Goal: Participate in discussion: Engage in conversation with other users on a specific topic

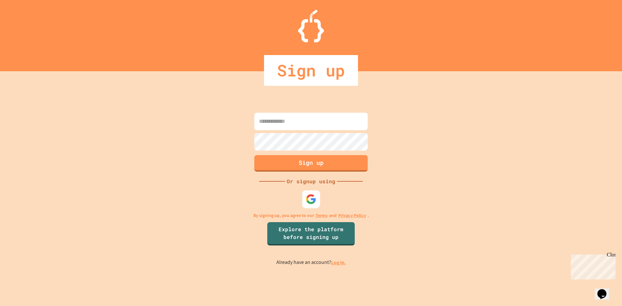
click at [315, 196] on img at bounding box center [311, 199] width 11 height 11
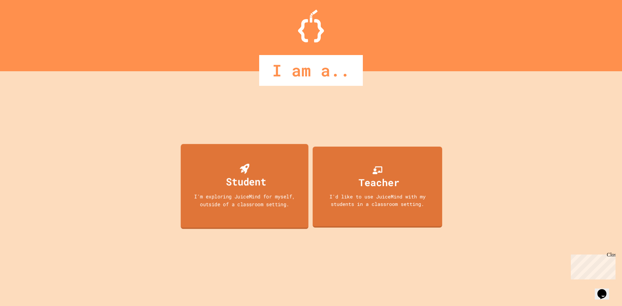
click at [263, 188] on div "Student" at bounding box center [246, 181] width 40 height 15
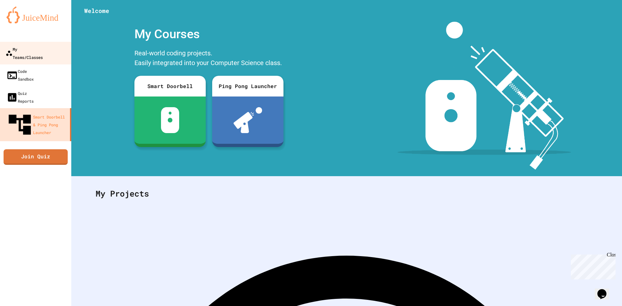
click at [13, 54] on link "My Teams/Classes" at bounding box center [36, 53] width 74 height 23
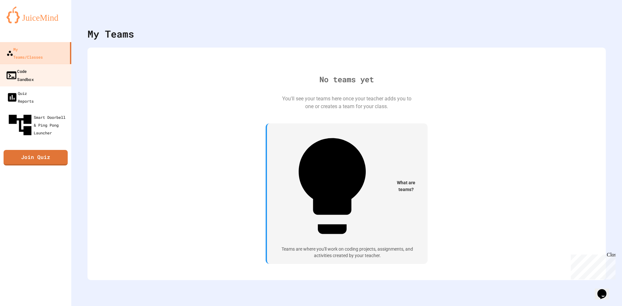
click at [25, 68] on link "Code Sandbox" at bounding box center [36, 75] width 74 height 23
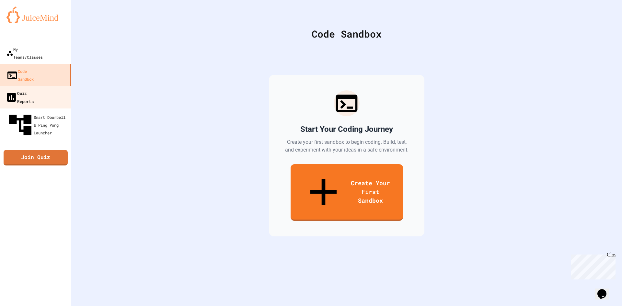
click at [26, 89] on div "Quiz Reports" at bounding box center [20, 97] width 28 height 16
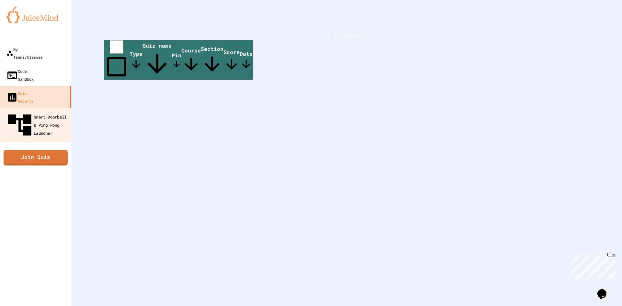
click at [29, 111] on div "Smart Doorbell & Ping Pong Launcher" at bounding box center [38, 125] width 64 height 28
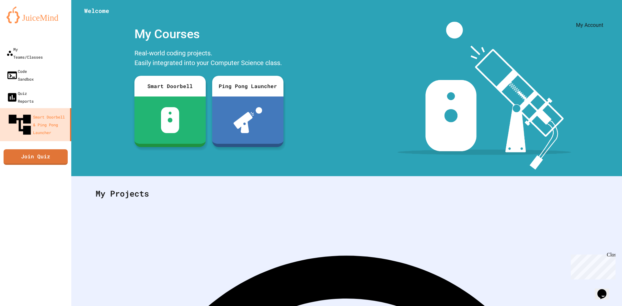
click at [604, 17] on icon "My Account" at bounding box center [607, 20] width 6 height 6
click at [587, 306] on div at bounding box center [311, 306] width 622 height 0
click at [571, 19] on div "My Notifications" at bounding box center [571, 21] width 38 height 8
click at [604, 17] on icon "My Notifications" at bounding box center [607, 20] width 6 height 7
click at [573, 306] on div at bounding box center [311, 306] width 622 height 0
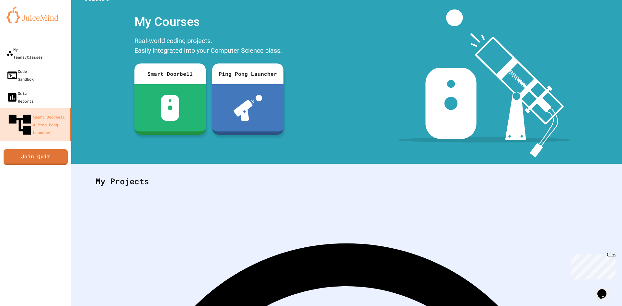
scroll to position [19, 0]
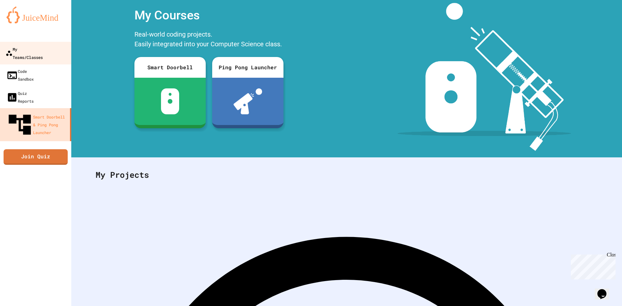
click at [29, 47] on div "My Teams/Classes" at bounding box center [24, 53] width 37 height 16
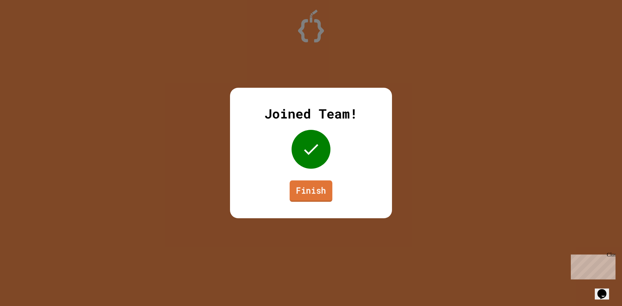
click at [315, 194] on link "Finish" at bounding box center [311, 190] width 43 height 21
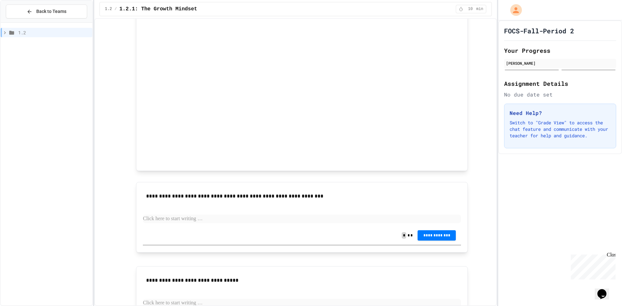
scroll to position [298, 0]
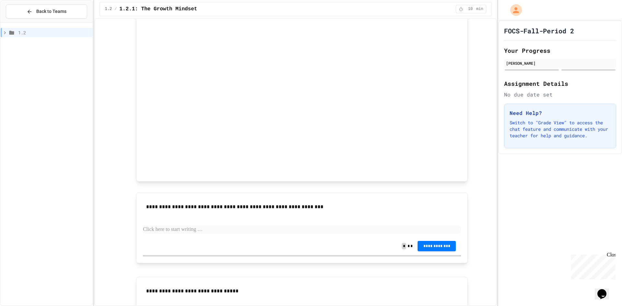
click at [201, 232] on p at bounding box center [302, 229] width 318 height 8
drag, startPoint x: 152, startPoint y: 230, endPoint x: 257, endPoint y: 240, distance: 105.1
click at [265, 240] on div "**********" at bounding box center [302, 246] width 318 height 18
click at [174, 231] on p "**********" at bounding box center [302, 229] width 318 height 8
click at [187, 230] on p "**********" at bounding box center [302, 229] width 318 height 8
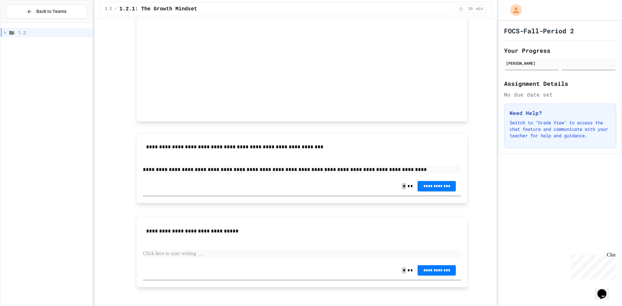
scroll to position [362, 0]
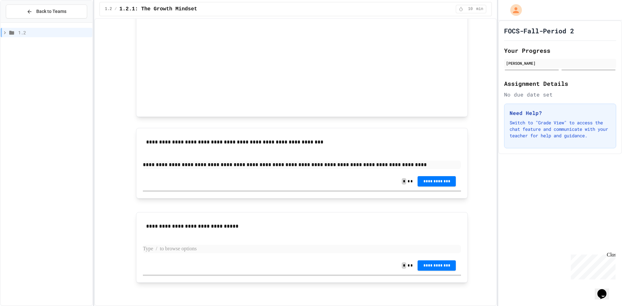
click at [260, 249] on p at bounding box center [302, 249] width 318 height 8
click at [161, 165] on p "**********" at bounding box center [302, 165] width 318 height 8
click at [143, 164] on p "**********" at bounding box center [302, 165] width 318 height 8
click at [178, 248] on p at bounding box center [302, 249] width 318 height 8
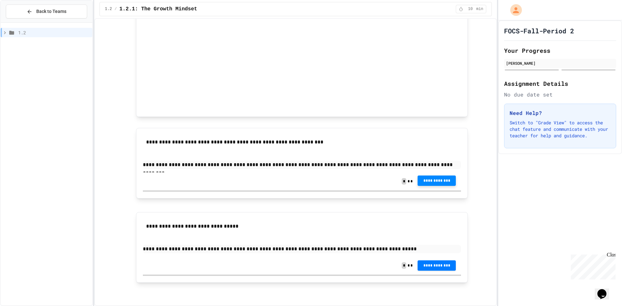
click at [427, 180] on span "**********" at bounding box center [437, 180] width 28 height 5
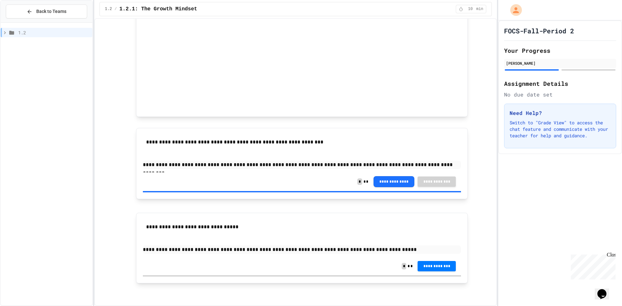
click at [423, 266] on span "**********" at bounding box center [437, 264] width 28 height 5
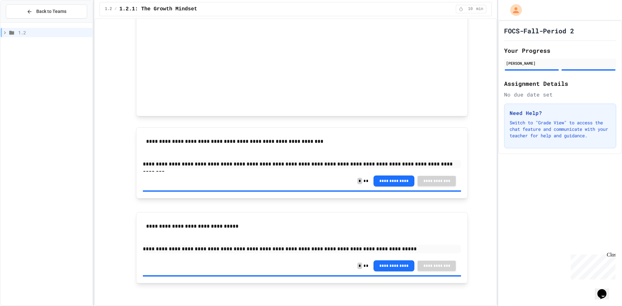
drag, startPoint x: 576, startPoint y: 128, endPoint x: 542, endPoint y: 132, distance: 34.2
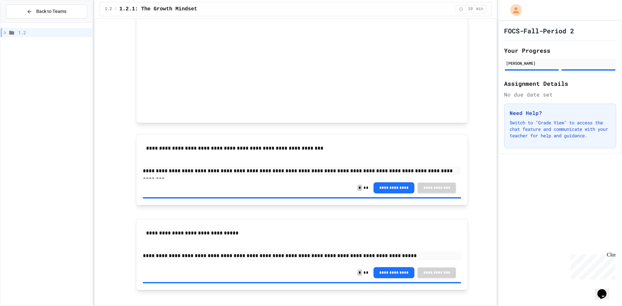
scroll to position [364, 0]
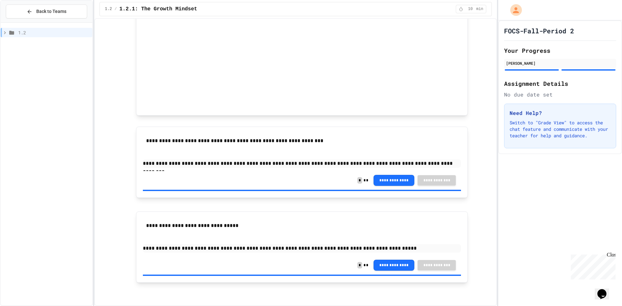
click at [4, 32] on icon at bounding box center [5, 33] width 6 height 6
click at [40, 56] on span "1.2.2: Learning to Solve Hard Problems" at bounding box center [55, 55] width 70 height 7
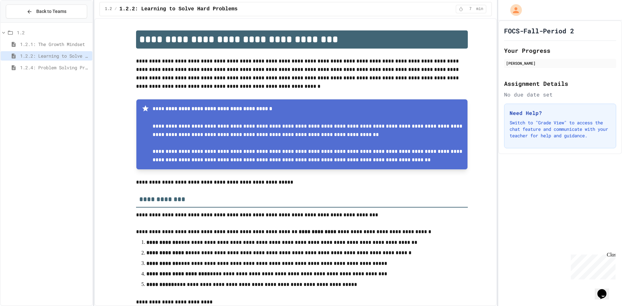
click at [49, 45] on span "1.2.1: The Growth Mindset" at bounding box center [55, 44] width 70 height 7
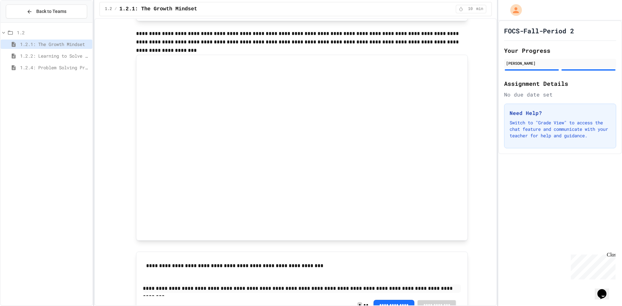
scroll to position [364, 0]
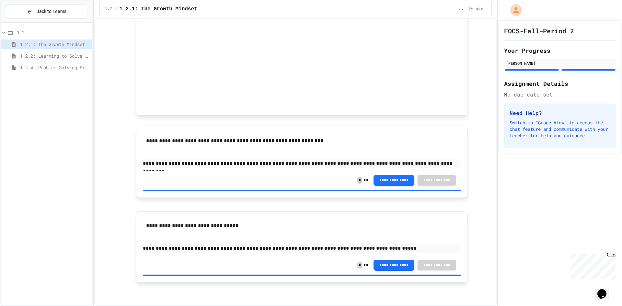
click at [463, 9] on icon at bounding box center [461, 9] width 5 height 5
click at [79, 56] on span "1.2.2: Learning to Solve Hard Problems" at bounding box center [55, 55] width 70 height 7
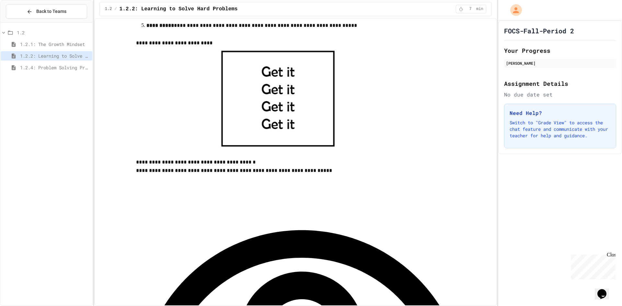
scroll to position [227, 0]
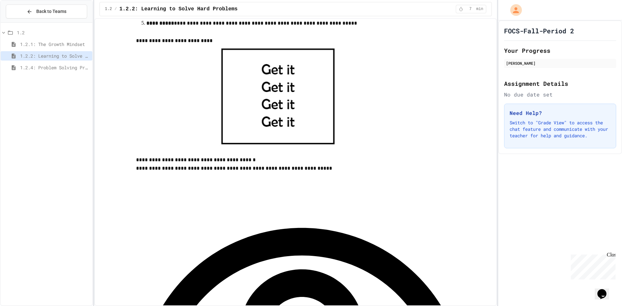
scroll to position [292, 0]
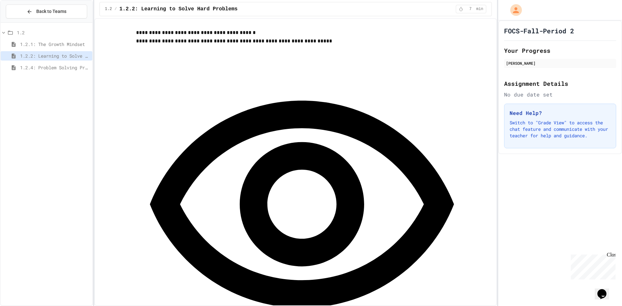
scroll to position [421, 0]
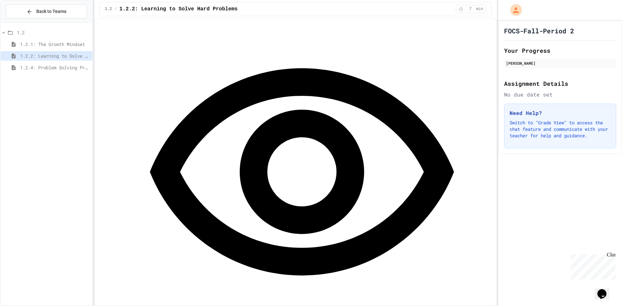
drag, startPoint x: 263, startPoint y: 121, endPoint x: 306, endPoint y: 117, distance: 42.9
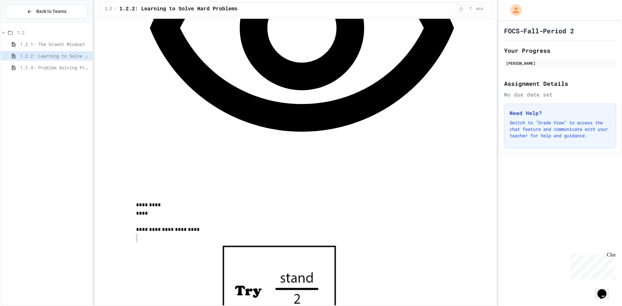
scroll to position [533, 0]
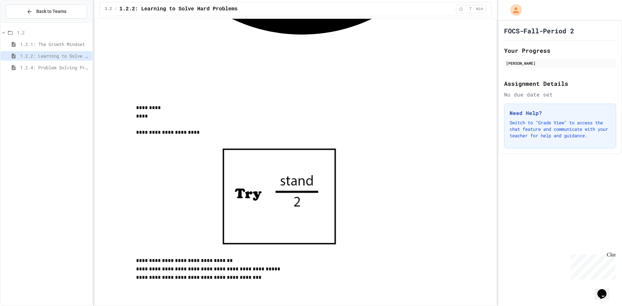
scroll to position [694, 0]
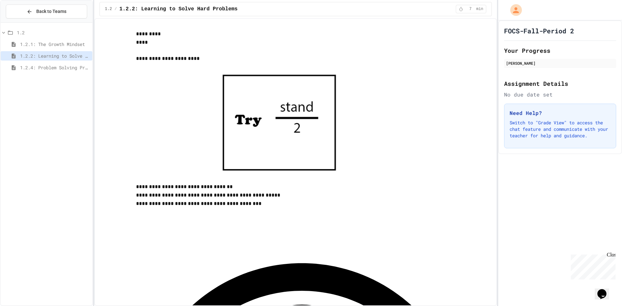
scroll to position [737, 0]
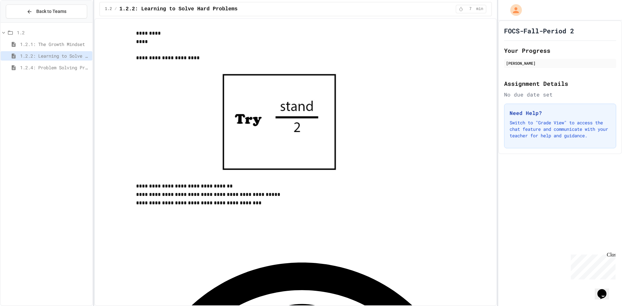
click at [36, 67] on span "1.2.4: Problem Solving Practice" at bounding box center [55, 67] width 70 height 7
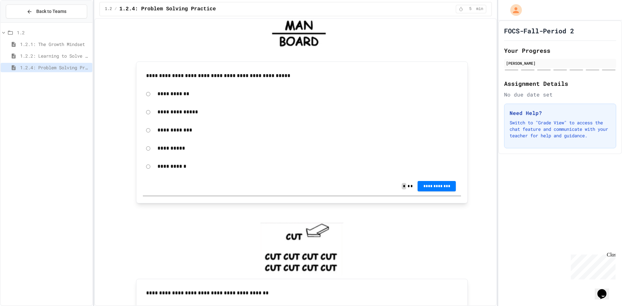
scroll to position [130, 0]
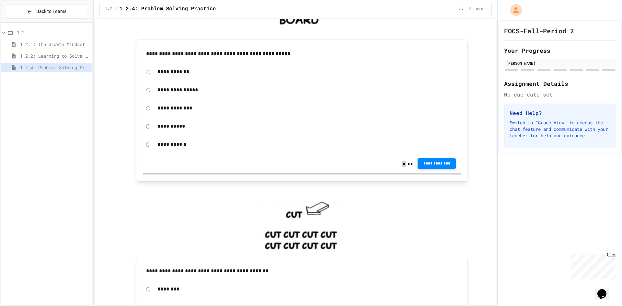
click at [440, 165] on span "**********" at bounding box center [437, 163] width 28 height 5
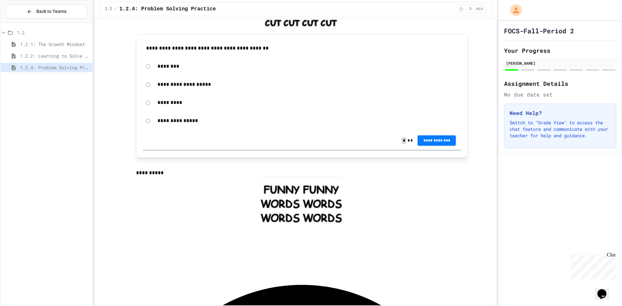
scroll to position [453, 0]
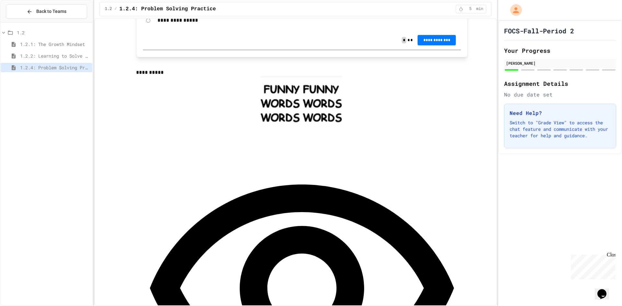
click at [260, 126] on img at bounding box center [300, 103] width 81 height 52
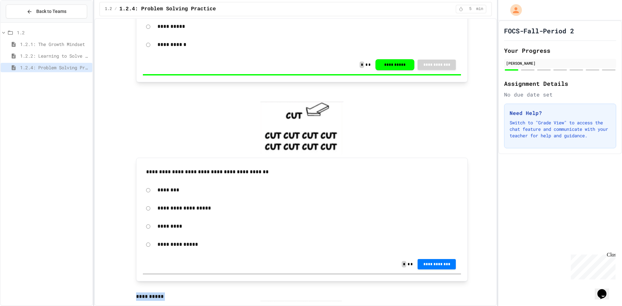
scroll to position [227, 0]
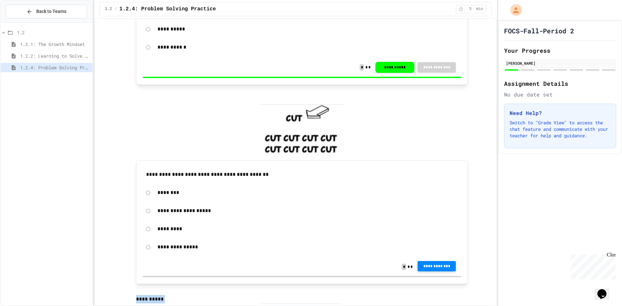
click at [441, 266] on span "**********" at bounding box center [437, 266] width 28 height 5
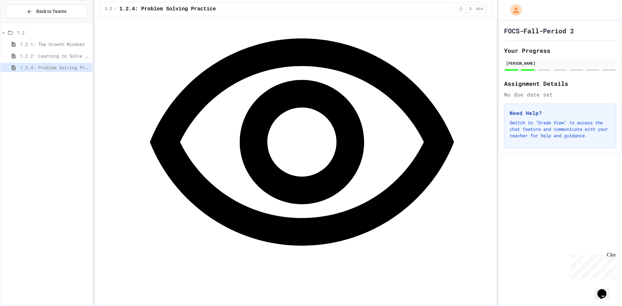
scroll to position [604, 0]
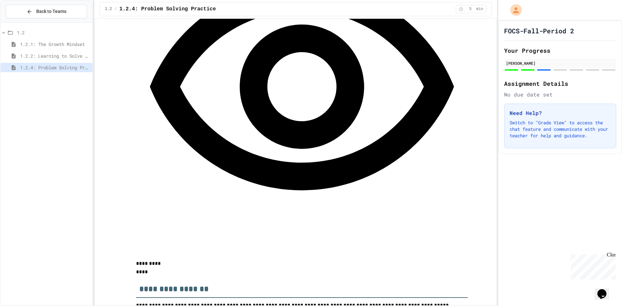
scroll to position [636, 0]
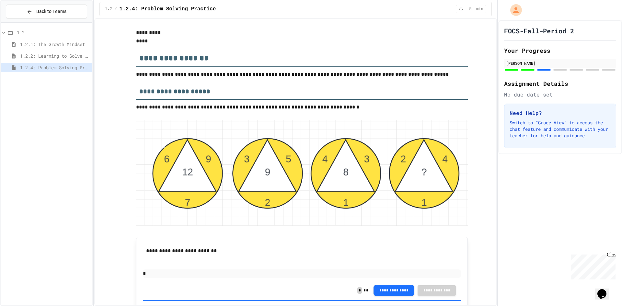
scroll to position [896, 0]
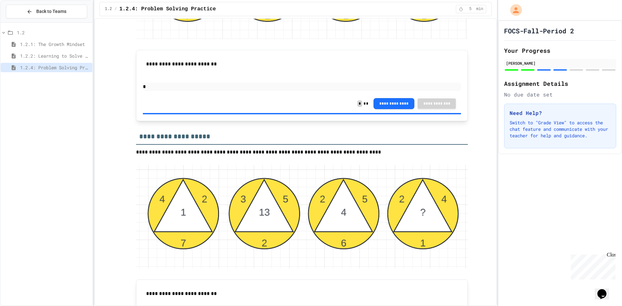
scroll to position [1059, 0]
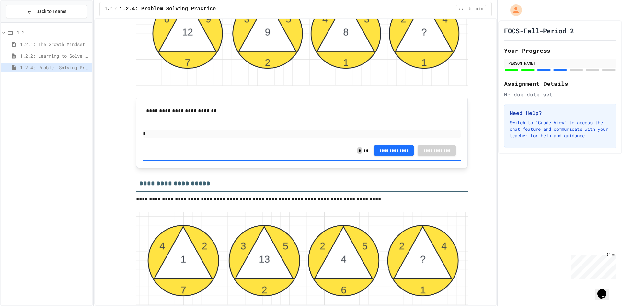
drag, startPoint x: 160, startPoint y: 257, endPoint x: 157, endPoint y: 263, distance: 7.1
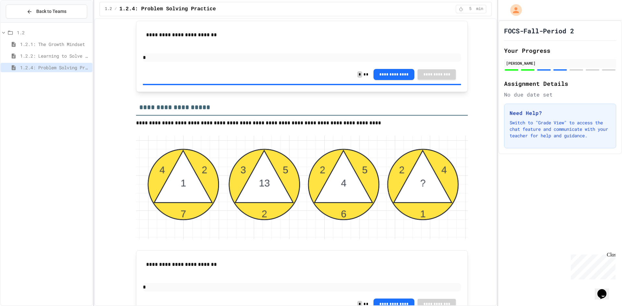
scroll to position [1091, 0]
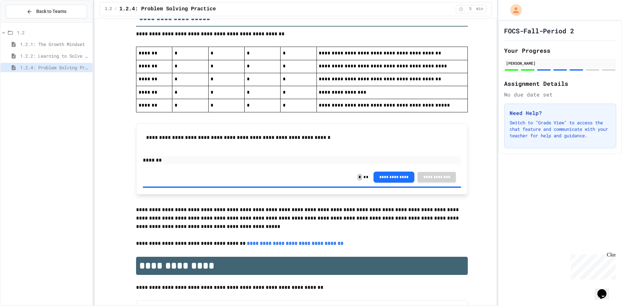
scroll to position [1481, 0]
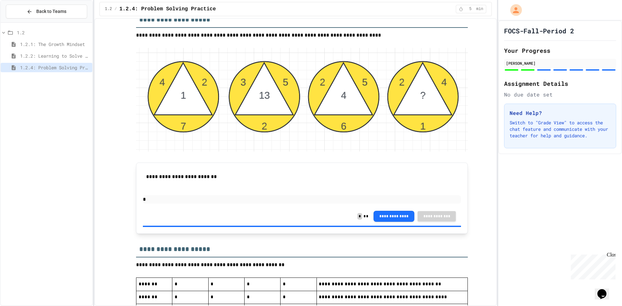
scroll to position [931, 0]
